Goal: Transaction & Acquisition: Purchase product/service

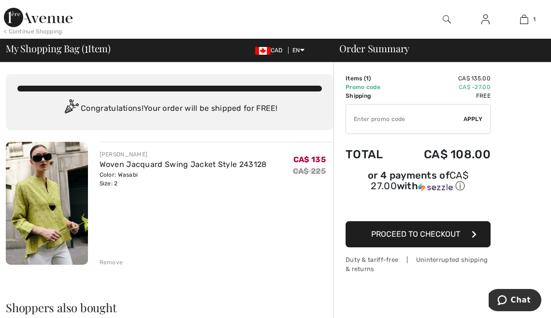
click at [59, 20] on img at bounding box center [38, 17] width 69 height 19
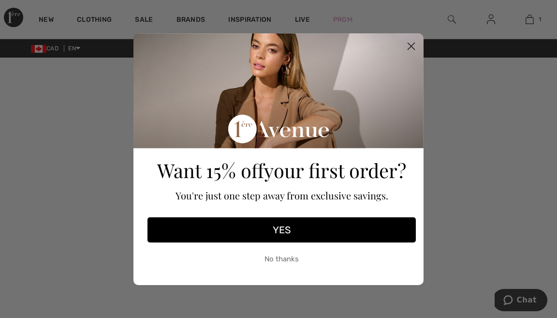
click at [409, 44] on circle "Close dialog" at bounding box center [411, 46] width 16 height 16
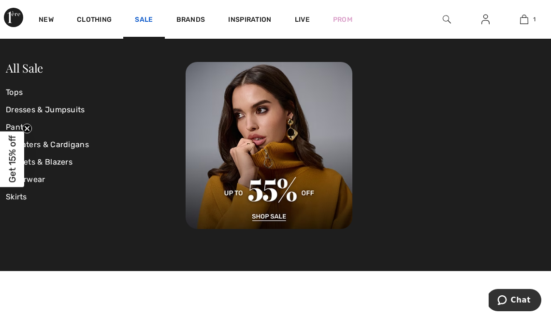
click at [142, 17] on link "Sale" at bounding box center [144, 20] width 18 height 10
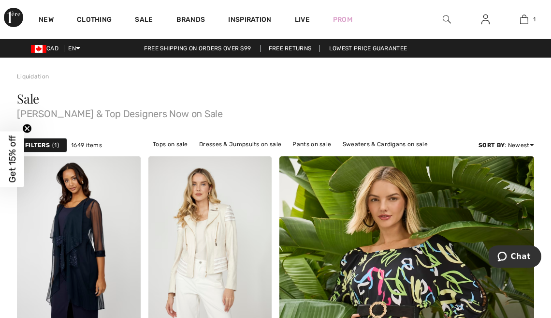
click at [43, 147] on strong "Filters" at bounding box center [37, 145] width 25 height 9
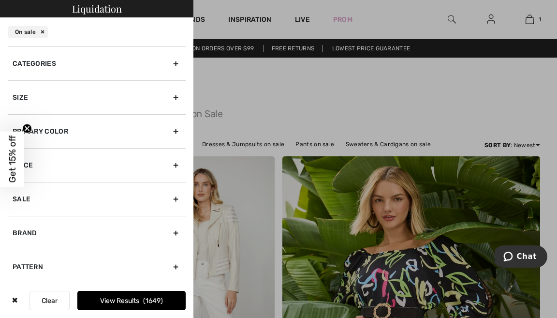
click at [25, 95] on div "Size" at bounding box center [97, 97] width 178 height 34
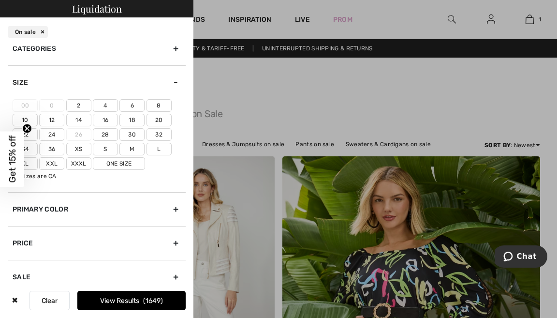
scroll to position [25, 0]
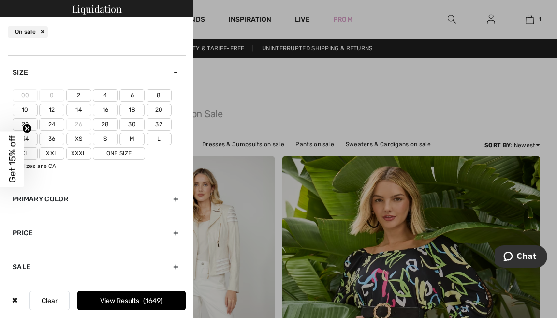
drag, startPoint x: 77, startPoint y: 93, endPoint x: 79, endPoint y: 107, distance: 13.7
click at [77, 94] on label "2" at bounding box center [78, 95] width 25 height 13
click at [0, 0] on input"] "2" at bounding box center [0, 0] width 0 height 0
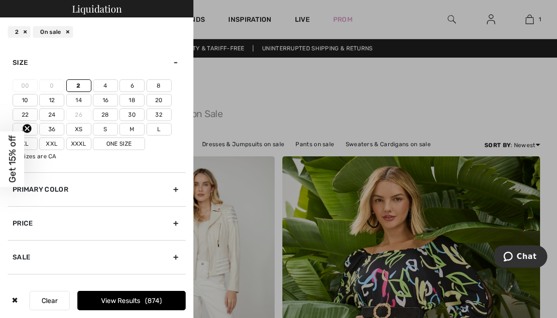
click at [79, 126] on label "Xs" at bounding box center [78, 129] width 25 height 13
click at [0, 0] on input"] "Xs" at bounding box center [0, 0] width 0 height 0
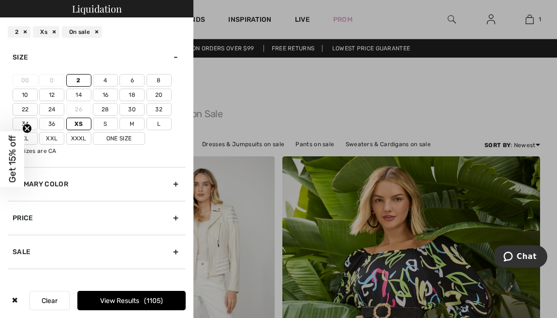
click at [55, 183] on div "Primary Color" at bounding box center [97, 184] width 178 height 34
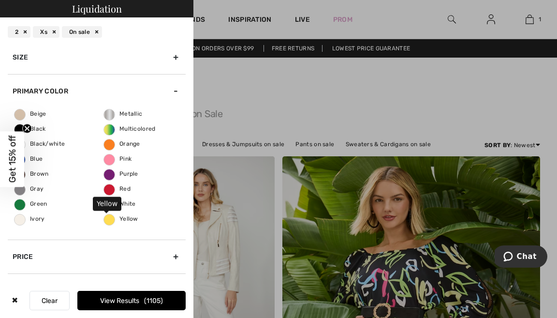
click at [110, 220] on span "Yellow" at bounding box center [121, 218] width 34 height 7
click at [0, 0] on input "Yellow" at bounding box center [0, 0] width 0 height 0
click at [122, 298] on button "View Results 12" at bounding box center [131, 300] width 108 height 19
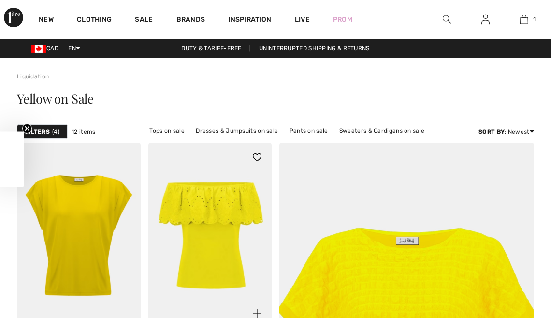
checkbox input "true"
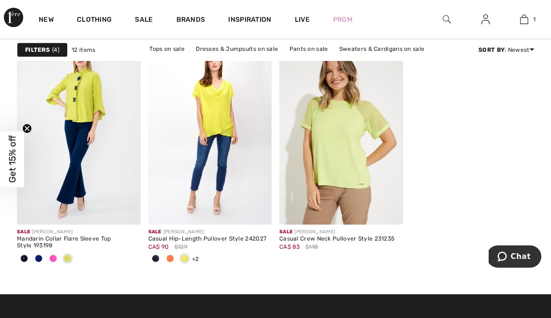
scroll to position [827, 0]
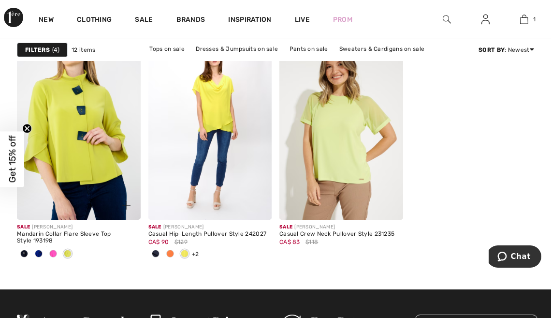
click at [105, 149] on img at bounding box center [79, 126] width 124 height 185
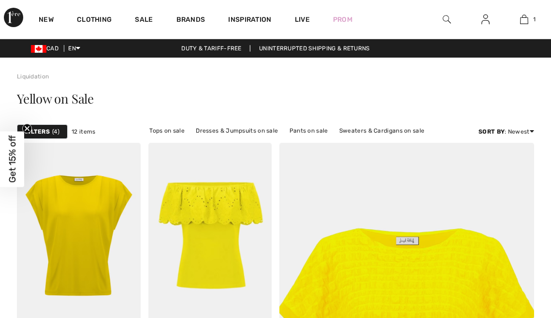
scroll to position [827, 0]
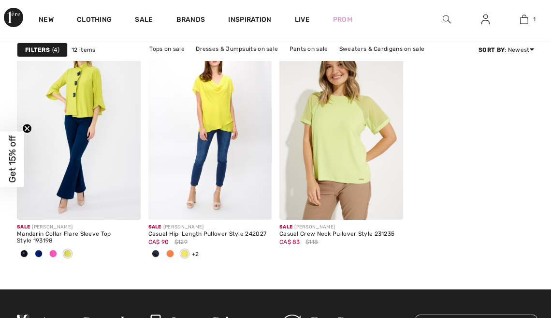
checkbox input "true"
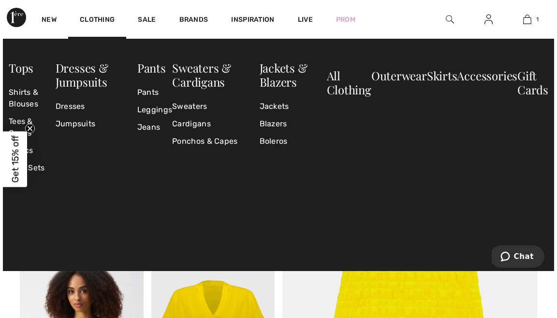
scroll to position [0, 0]
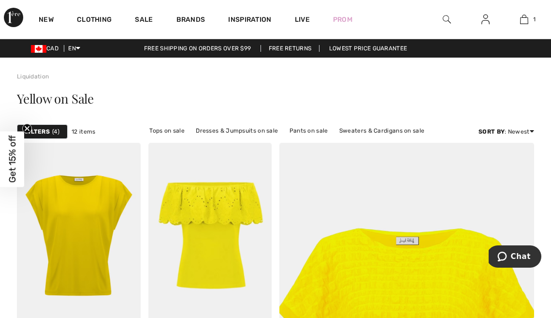
click at [50, 132] on div "Filters 4" at bounding box center [42, 131] width 51 height 15
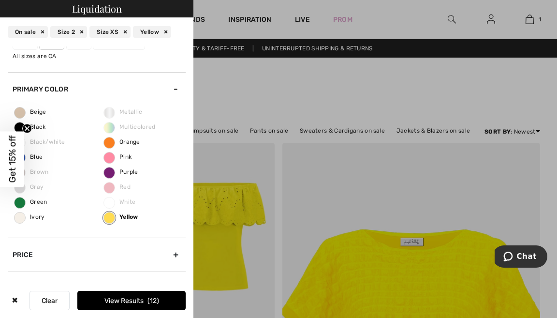
scroll to position [145, 0]
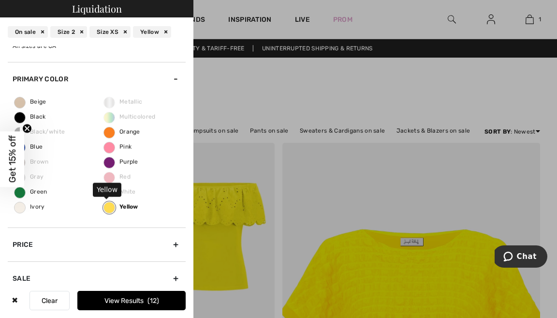
click at [106, 205] on label "Yellow" at bounding box center [109, 208] width 12 height 12
click at [0, 0] on input "Yellow" at bounding box center [0, 0] width 0 height 0
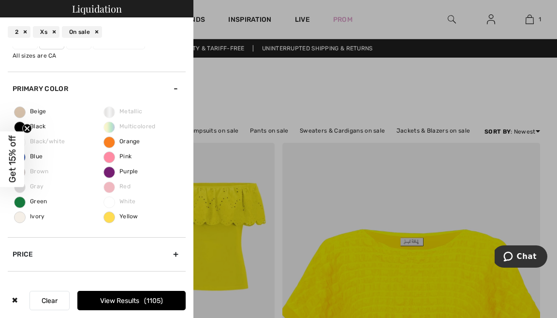
scroll to position [129, 0]
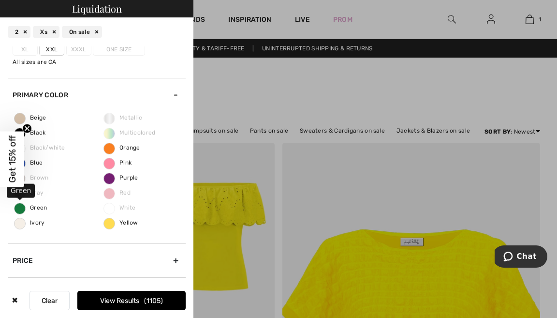
click at [22, 204] on span "Green" at bounding box center [31, 207] width 33 height 7
click at [0, 0] on input "Green" at bounding box center [0, 0] width 0 height 0
click at [135, 299] on button "View Results 96" at bounding box center [131, 300] width 108 height 19
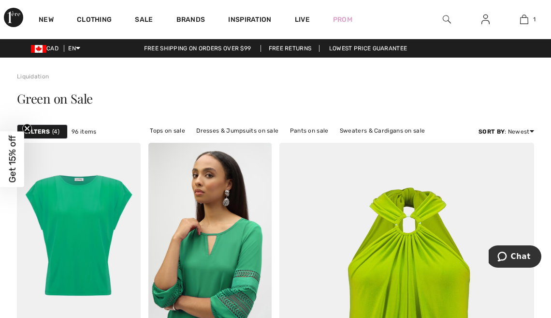
click at [444, 17] on img at bounding box center [447, 20] width 8 height 12
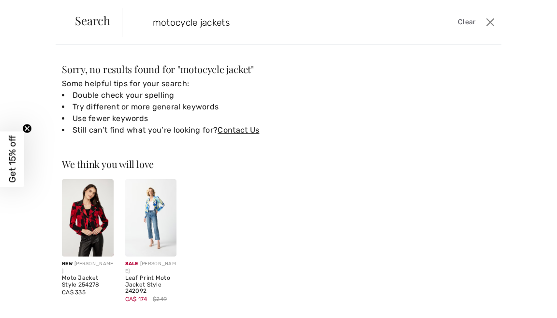
type input "motocycle jackets"
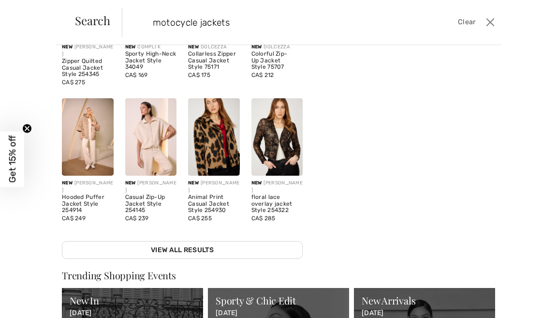
scroll to position [127, 0]
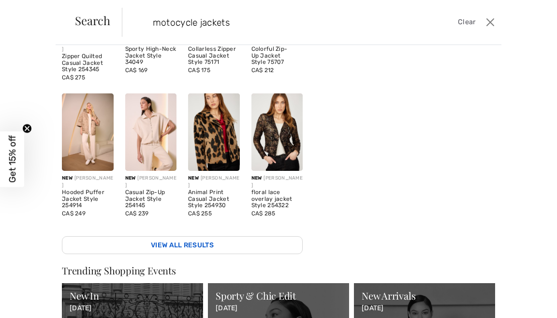
click at [201, 236] on link "View All Results" at bounding box center [182, 245] width 241 height 18
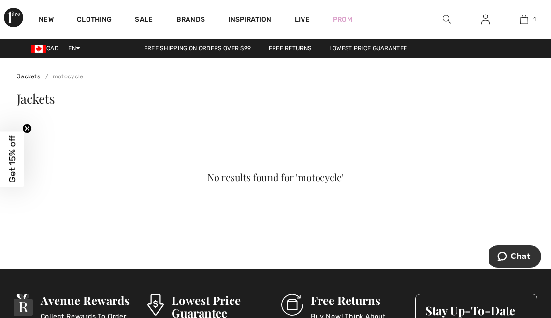
click at [43, 102] on span "Jackets" at bounding box center [36, 98] width 38 height 17
click at [27, 128] on circle "Close teaser" at bounding box center [27, 128] width 9 height 9
click at [448, 17] on img at bounding box center [447, 20] width 8 height 12
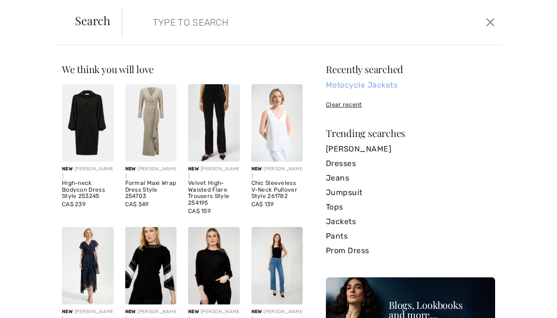
click at [372, 85] on link "Motocycle Jackets" at bounding box center [410, 85] width 169 height 15
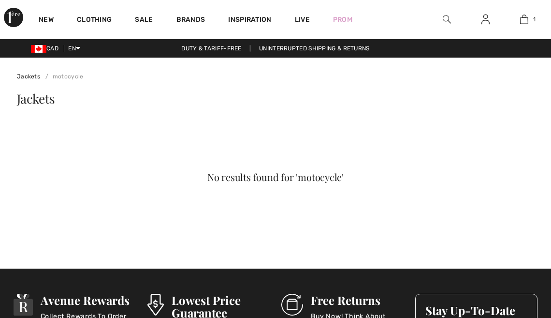
checkbox input "true"
click at [449, 17] on img at bounding box center [447, 20] width 8 height 12
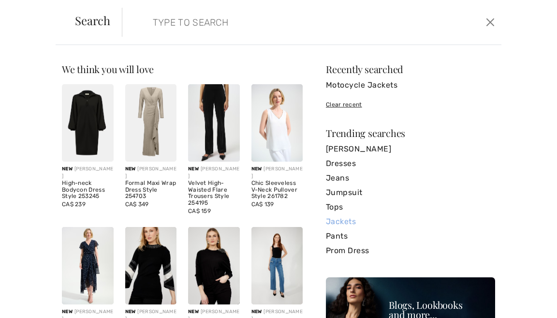
click at [337, 219] on link "Jackets" at bounding box center [410, 221] width 169 height 15
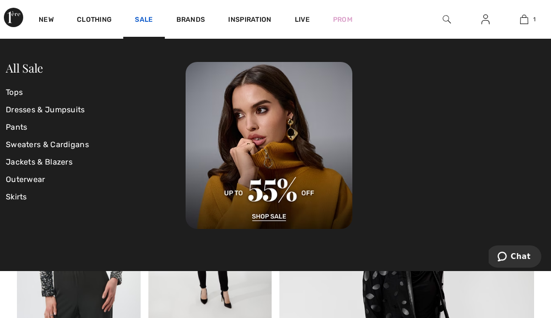
click at [140, 20] on link "Sale" at bounding box center [144, 20] width 18 height 10
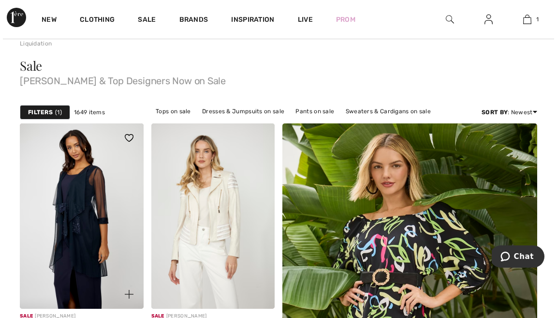
scroll to position [37, 0]
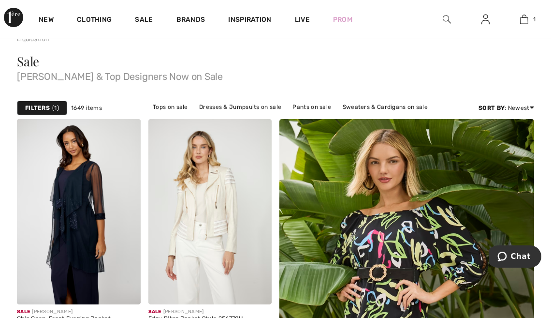
click at [44, 105] on strong "Filters" at bounding box center [37, 107] width 25 height 9
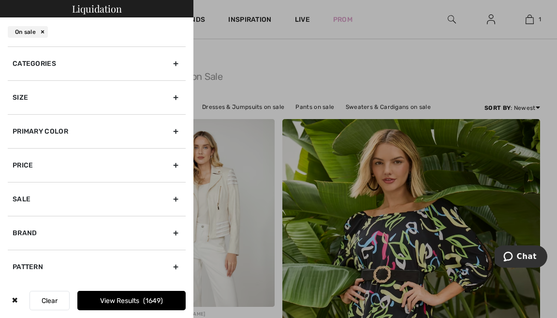
click at [42, 64] on div "Categories" at bounding box center [97, 63] width 178 height 34
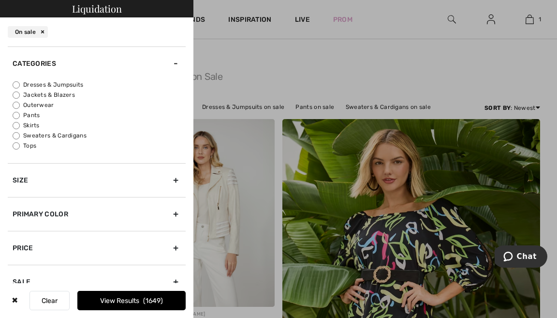
click at [47, 91] on label "Jackets & Blazers" at bounding box center [99, 94] width 173 height 9
click at [20, 91] on input "Jackets & Blazers" at bounding box center [16, 94] width 7 height 7
radio input "true"
click at [129, 298] on button "View Results 182" at bounding box center [131, 300] width 108 height 19
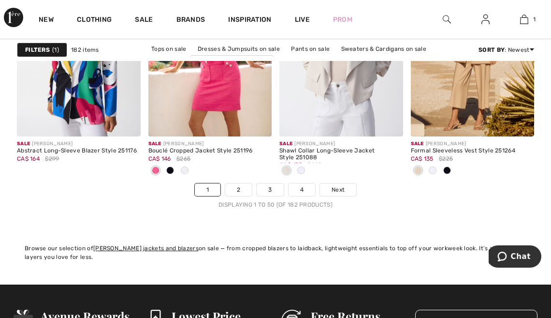
scroll to position [3698, 0]
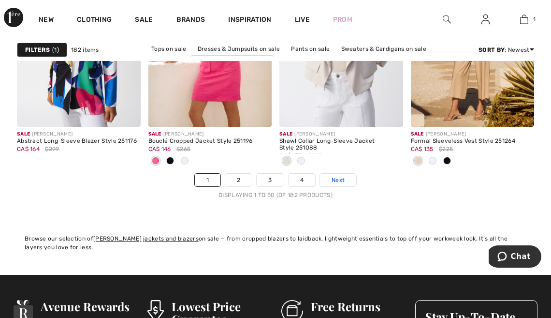
click at [334, 176] on span "Next" at bounding box center [338, 180] width 13 height 9
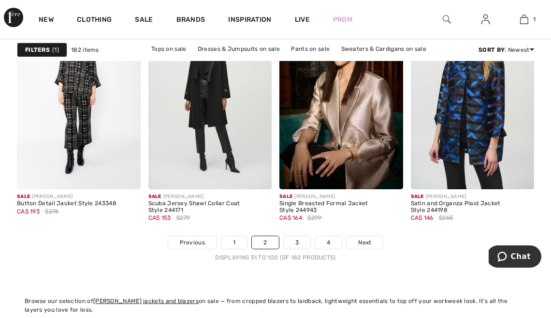
scroll to position [3685, 0]
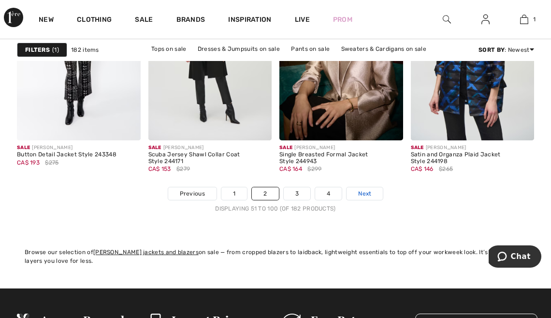
click at [364, 191] on span "Next" at bounding box center [364, 193] width 13 height 9
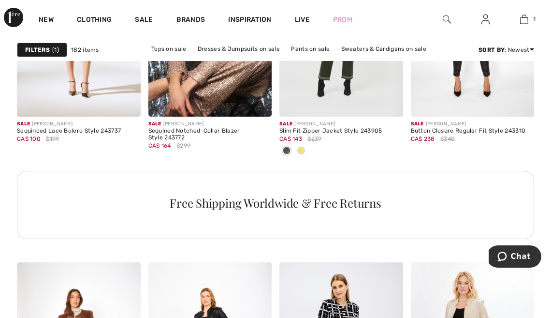
scroll to position [2816, 0]
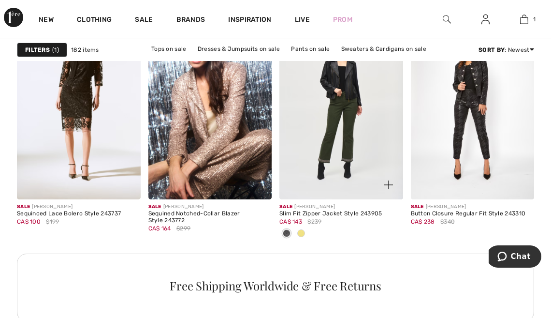
click at [297, 230] on span at bounding box center [301, 233] width 8 height 8
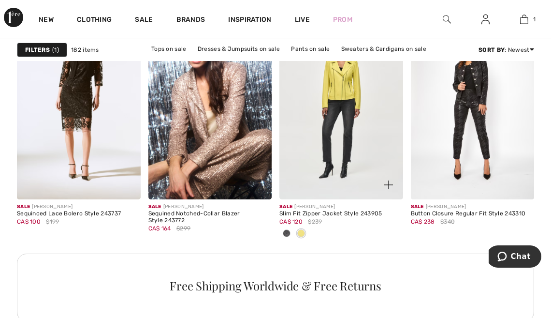
click at [356, 157] on img at bounding box center [341, 106] width 124 height 185
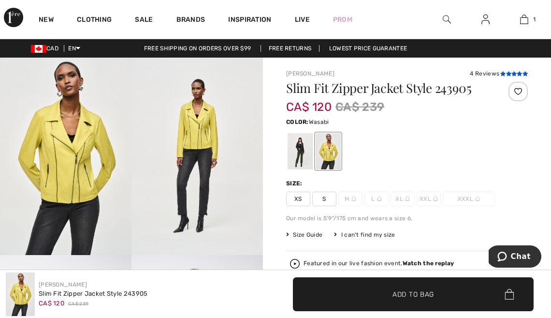
click at [512, 71] on icon at bounding box center [514, 73] width 5 height 5
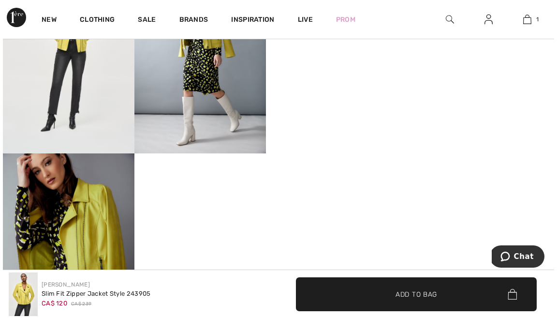
scroll to position [998, 0]
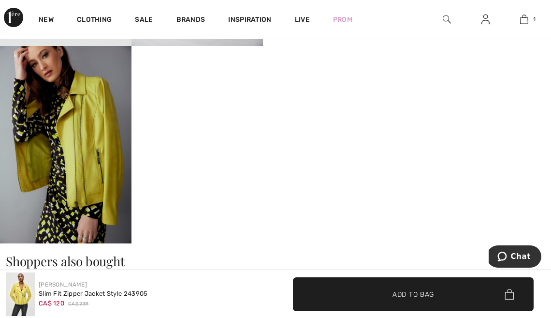
click at [84, 187] on img at bounding box center [66, 144] width 132 height 197
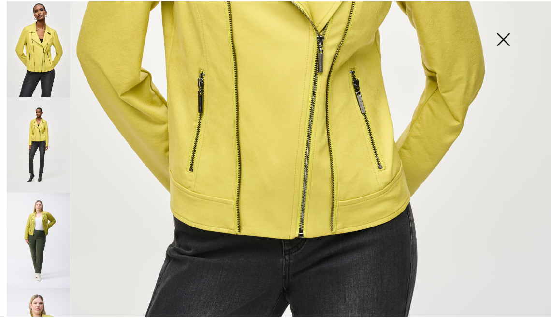
scroll to position [388, 0]
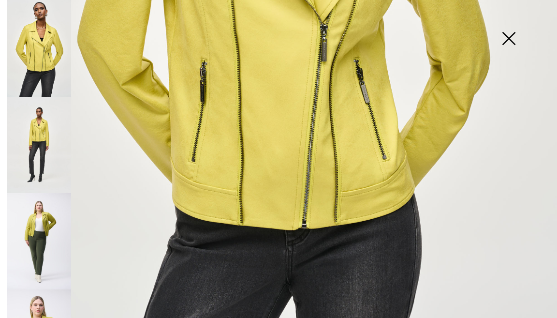
click at [510, 37] on img at bounding box center [508, 40] width 48 height 50
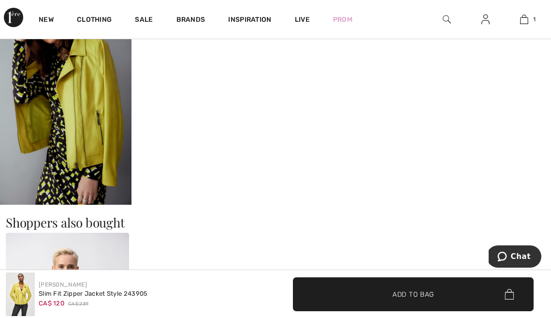
scroll to position [907, 0]
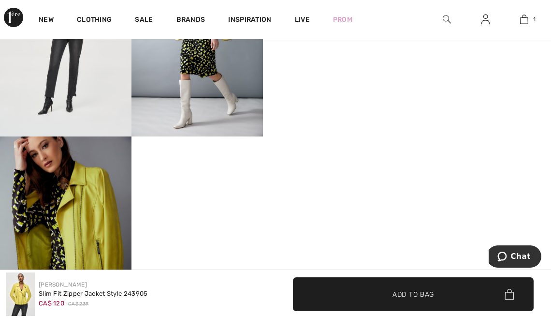
click at [83, 181] on img at bounding box center [66, 234] width 132 height 197
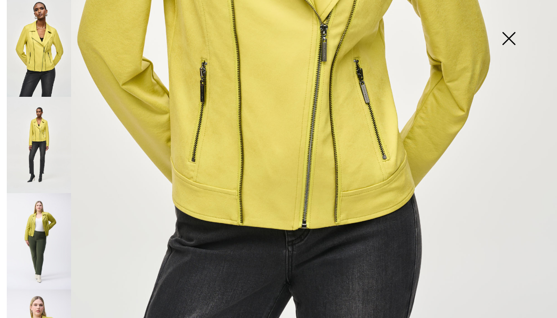
click at [363, 161] on img at bounding box center [278, 29] width 557 height 835
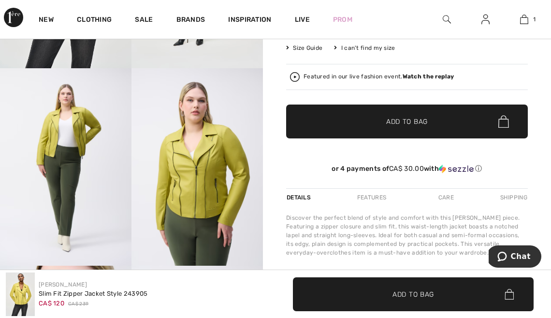
scroll to position [155, 0]
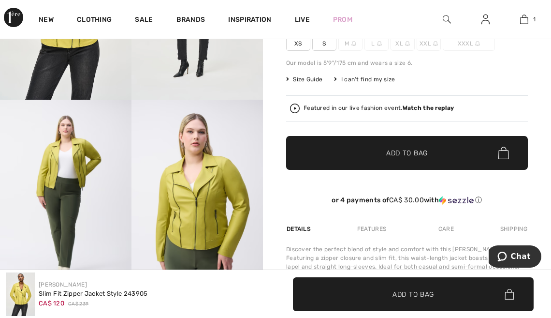
click at [309, 78] on span "Size Guide" at bounding box center [304, 79] width 36 height 9
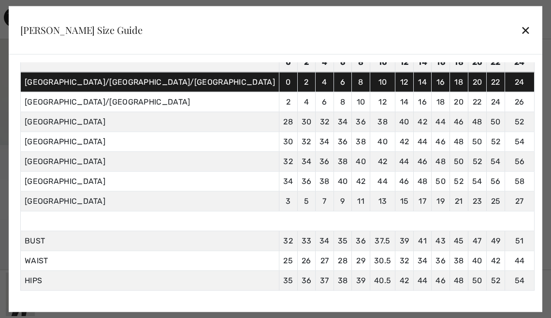
scroll to position [105, 0]
click at [521, 27] on div "✕" at bounding box center [526, 30] width 10 height 20
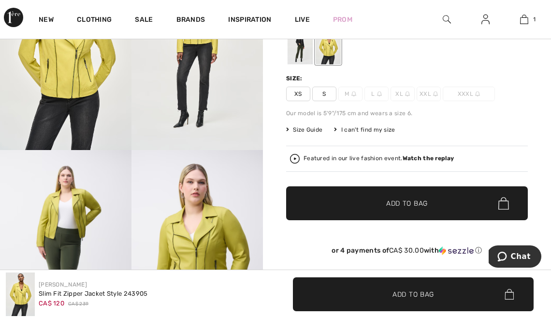
click at [323, 93] on span "S" at bounding box center [324, 94] width 24 height 15
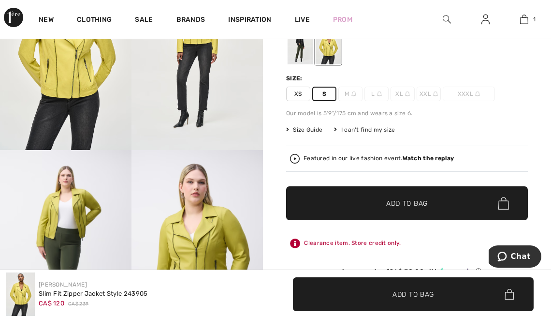
click at [405, 202] on span "Add to Bag" at bounding box center [407, 203] width 42 height 10
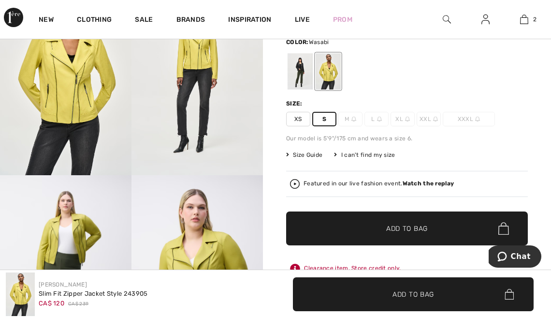
scroll to position [85, 0]
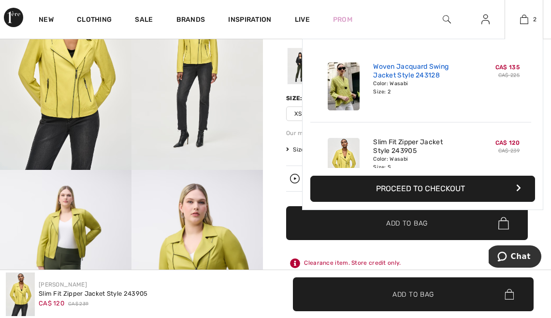
click at [395, 66] on link "Woven Jacquard Swing Jacket Style 243128" at bounding box center [420, 70] width 95 height 17
